Goal: Navigation & Orientation: Find specific page/section

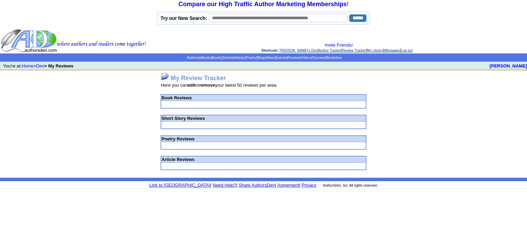
click at [352, 90] on td "My Review Tracker Here you can edit or remove your latest 50 reviews per area. …" at bounding box center [263, 124] width 527 height 108
drag, startPoint x: 186, startPoint y: 109, endPoint x: 186, endPoint y: 106, distance: 3.5
click at [186, 109] on td "My Review Tracker Here you can edit or remove your latest 50 reviews per area. …" at bounding box center [263, 124] width 527 height 108
click at [186, 106] on td at bounding box center [263, 105] width 205 height 8
click at [187, 105] on td at bounding box center [263, 105] width 205 height 8
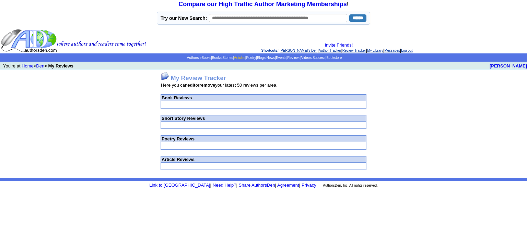
click at [234, 56] on link "Articles" at bounding box center [239, 58] width 11 height 4
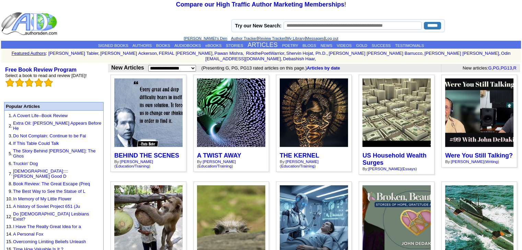
click at [194, 38] on link "[PERSON_NAME]'s Den" at bounding box center [205, 38] width 44 height 4
